Goal: Task Accomplishment & Management: Manage account settings

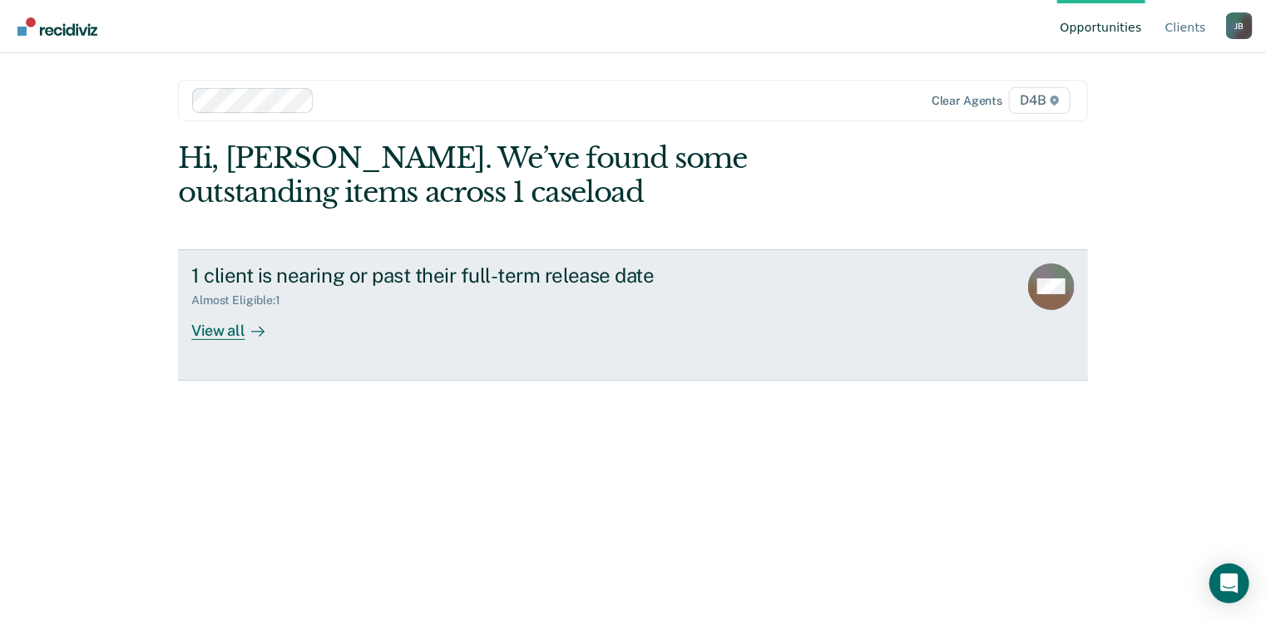
click at [220, 324] on div "View all" at bounding box center [237, 324] width 93 height 32
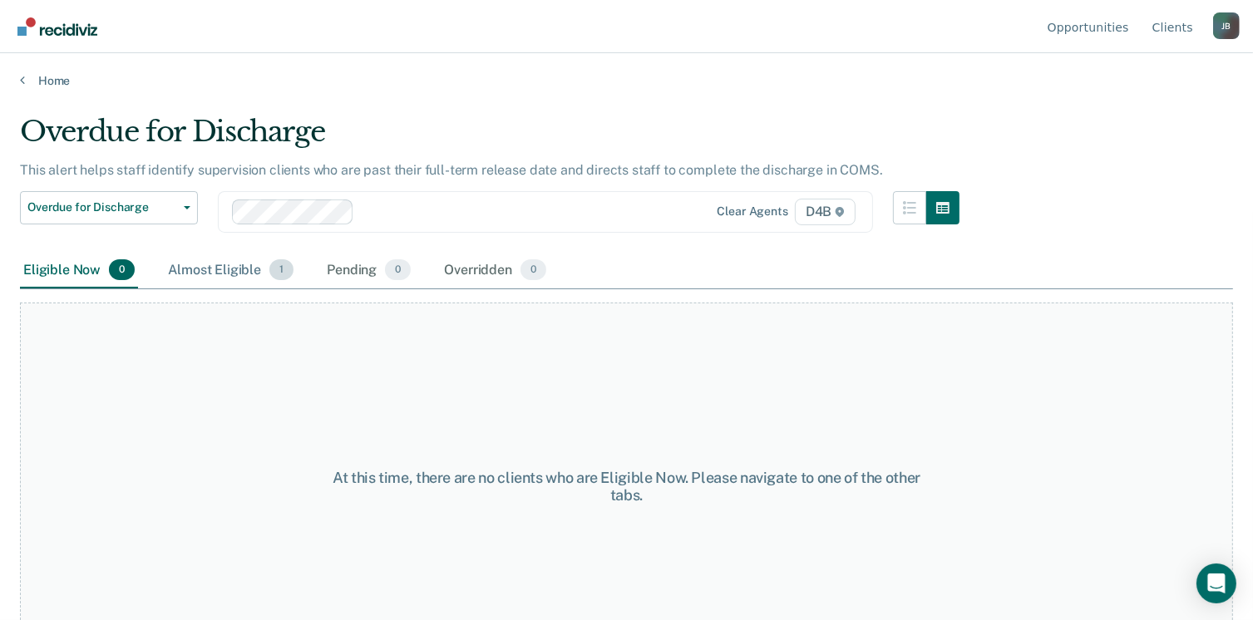
click at [216, 270] on div "Almost Eligible 1" at bounding box center [231, 271] width 132 height 37
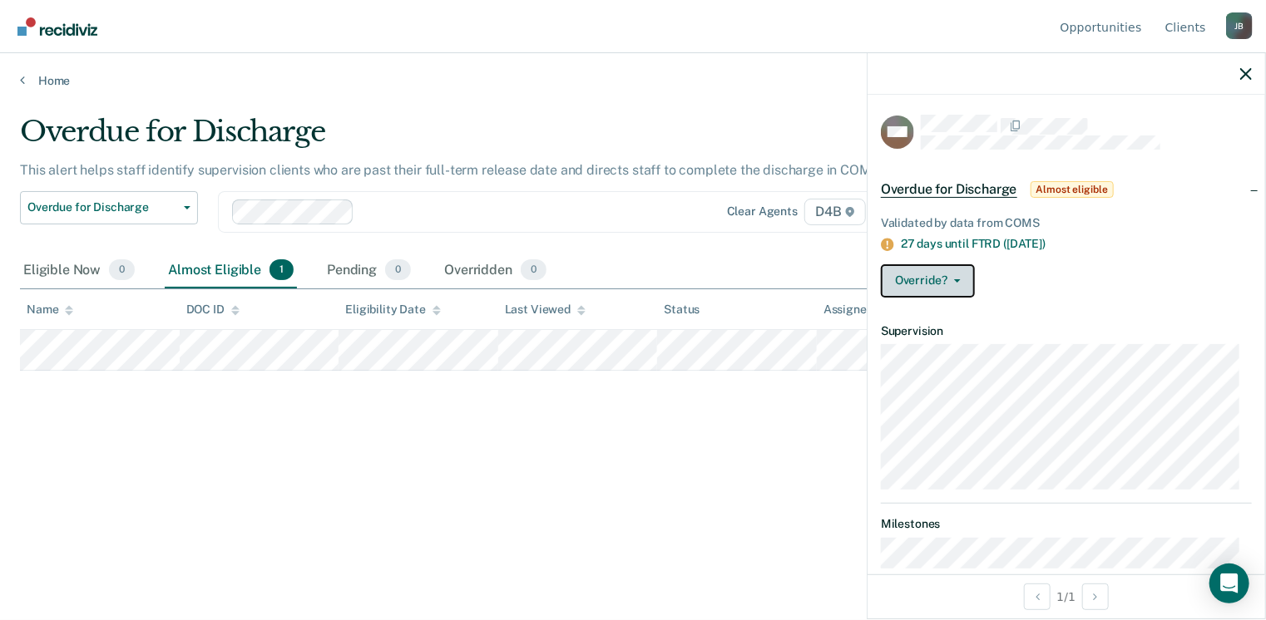
click at [956, 279] on icon "button" at bounding box center [957, 280] width 7 height 3
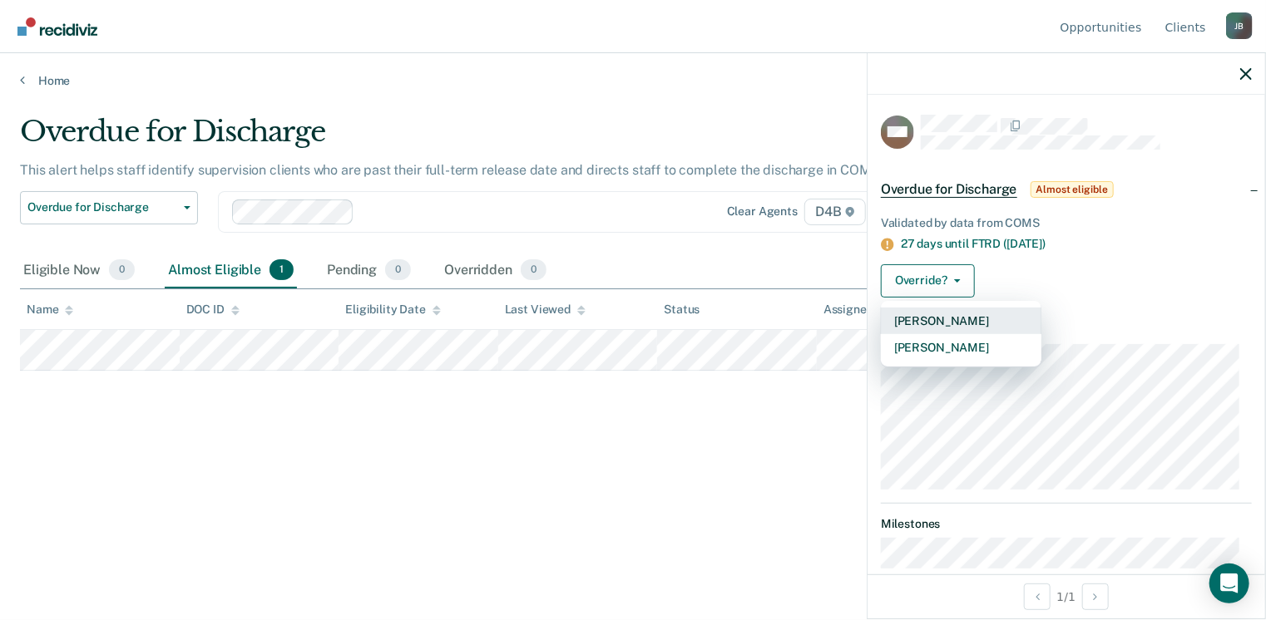
click at [951, 324] on button "[PERSON_NAME]" at bounding box center [961, 321] width 161 height 27
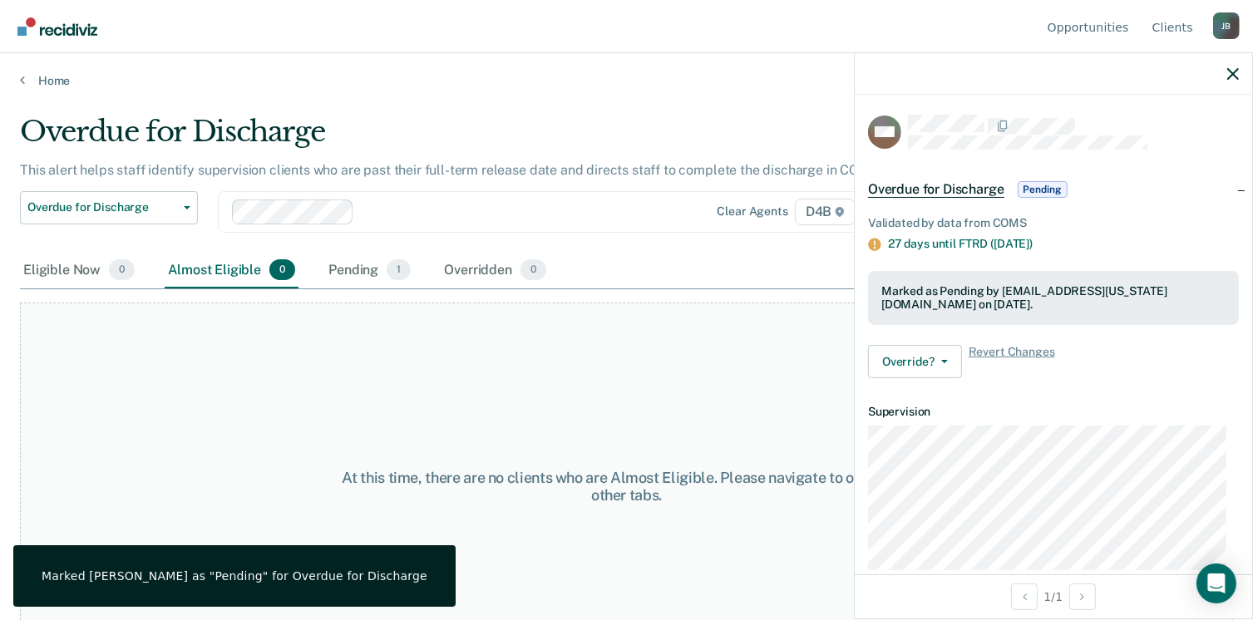
click at [651, 104] on main "Overdue for Discharge This alert helps staff identify supervision clients who a…" at bounding box center [626, 351] width 1253 height 527
click at [1228, 74] on icon "button" at bounding box center [1234, 74] width 12 height 12
